Goal: Communication & Community: Answer question/provide support

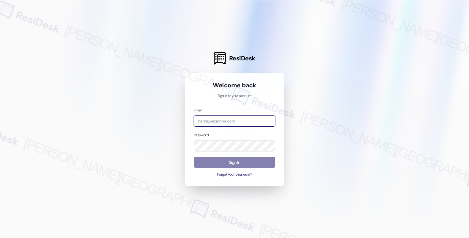
click at [229, 116] on input "email" at bounding box center [234, 120] width 81 height 11
type input "automated-surveys-twelve_rivers_management-fides.[PERSON_NAME]@twelve_rivers_[D…"
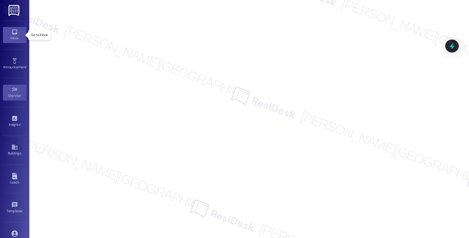
click at [18, 34] on link "Inbox" at bounding box center [14, 35] width 23 height 16
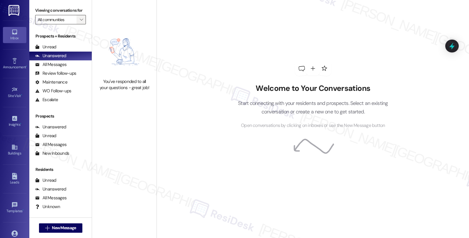
click at [79, 24] on span "" at bounding box center [82, 19] width 6 height 9
